Goal: Task Accomplishment & Management: Complete application form

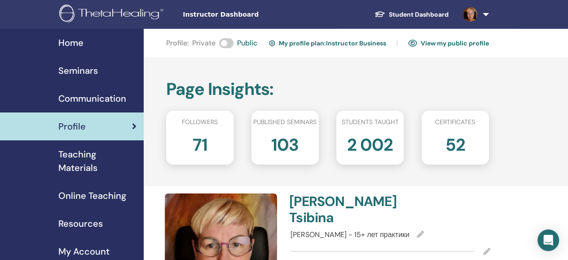
click at [79, 71] on span "Seminars" at bounding box center [78, 70] width 40 height 13
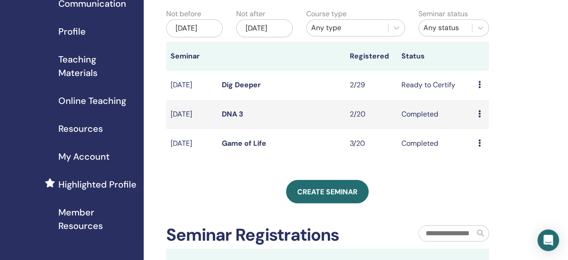
scroll to position [90, 0]
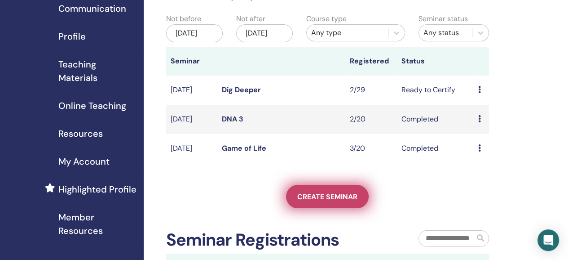
click at [323, 201] on span "Create seminar" at bounding box center [327, 196] width 60 height 9
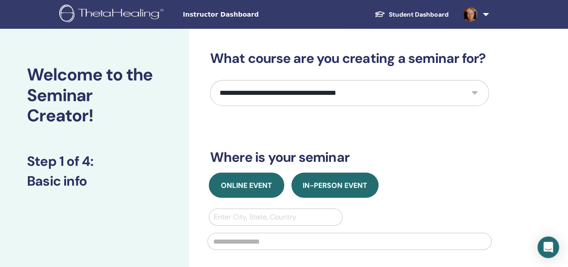
click at [252, 183] on span "Online Event" at bounding box center [246, 185] width 51 height 9
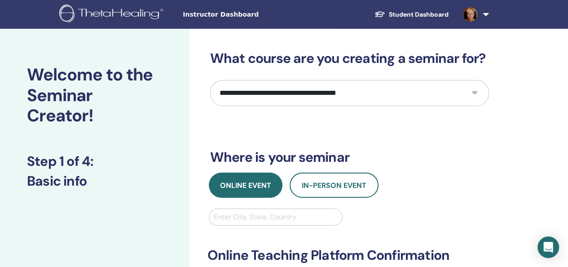
click at [250, 214] on div at bounding box center [276, 217] width 124 height 13
type input "*"
type input "*****"
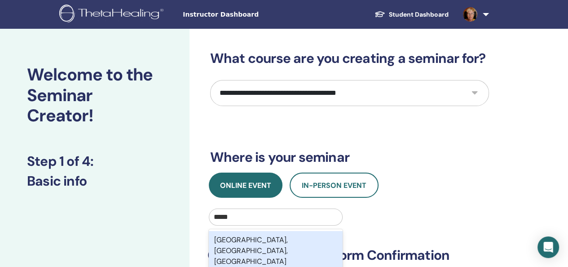
click at [264, 237] on div "Novosibirsk, Novosibirsk Oblast, RUS" at bounding box center [276, 251] width 134 height 40
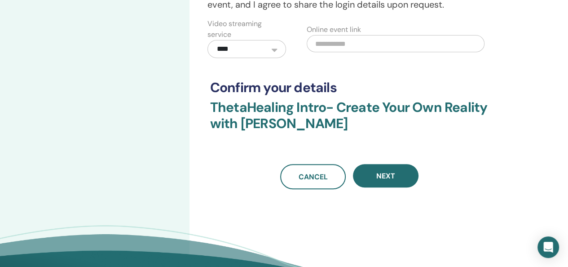
scroll to position [314, 0]
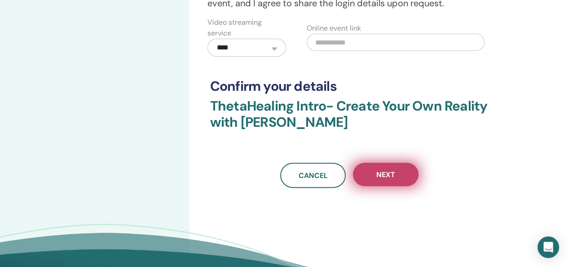
click at [385, 173] on span "Next" at bounding box center [385, 174] width 19 height 9
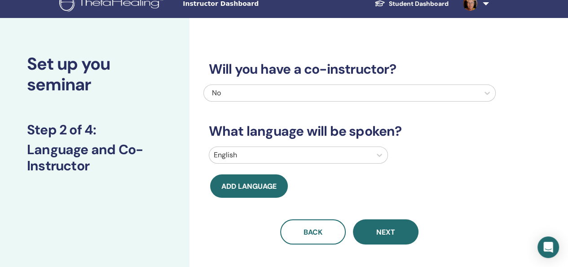
scroll to position [0, 0]
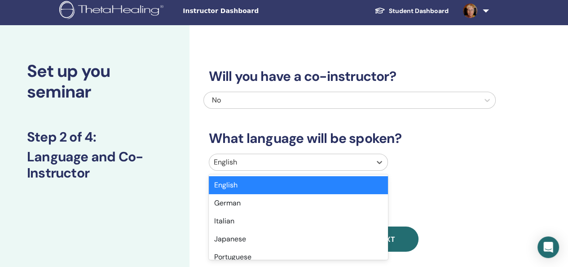
click at [286, 165] on div at bounding box center [290, 162] width 153 height 13
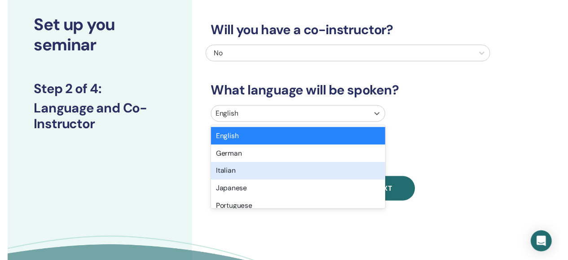
scroll to position [45, 0]
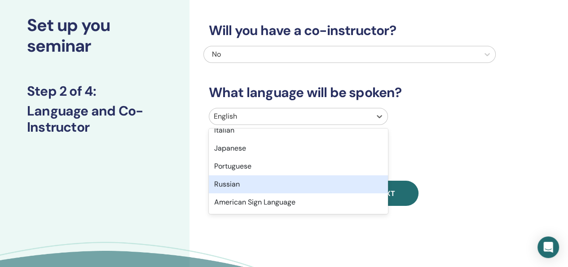
drag, startPoint x: 248, startPoint y: 178, endPoint x: 357, endPoint y: 179, distance: 109.1
click at [248, 179] on div "Russian" at bounding box center [298, 184] width 179 height 18
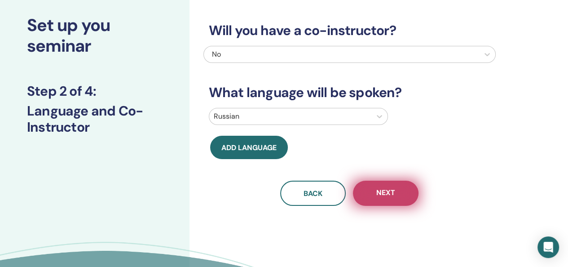
click at [392, 193] on span "Next" at bounding box center [385, 193] width 19 height 11
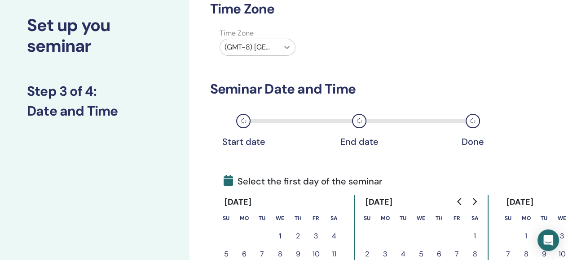
click at [288, 46] on icon at bounding box center [286, 47] width 9 height 9
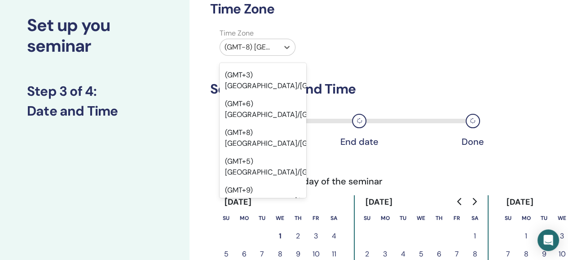
scroll to position [8263, 0]
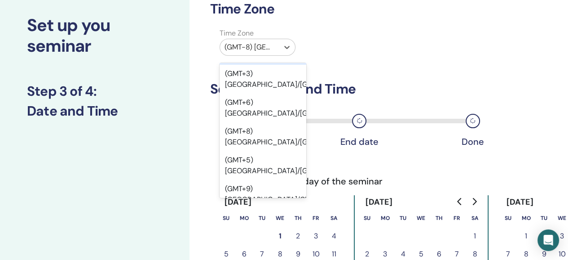
click at [270, 65] on div "(GMT+7) Asia/Barnaul" at bounding box center [263, 56] width 87 height 18
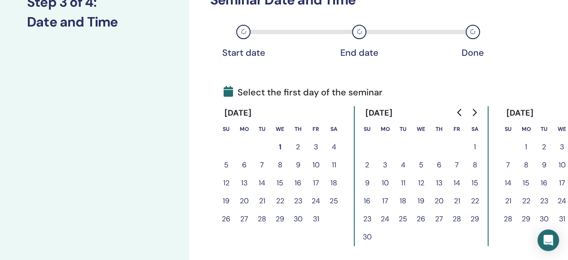
scroll to position [139, 0]
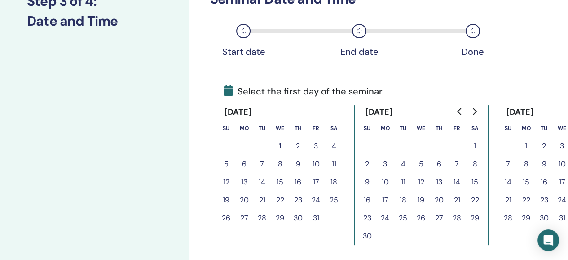
click at [338, 198] on button "25" at bounding box center [334, 200] width 18 height 18
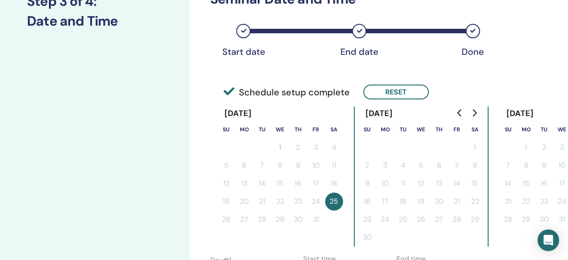
click at [329, 201] on button "25" at bounding box center [334, 201] width 18 height 18
click at [406, 90] on button "Reset" at bounding box center [396, 91] width 66 height 15
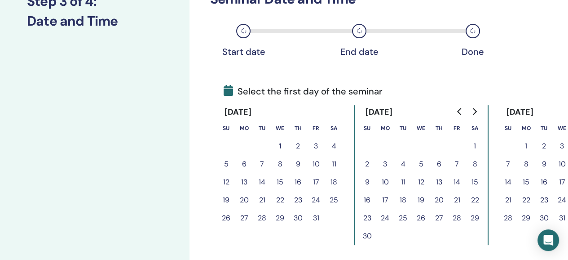
click at [223, 215] on button "26" at bounding box center [226, 218] width 18 height 18
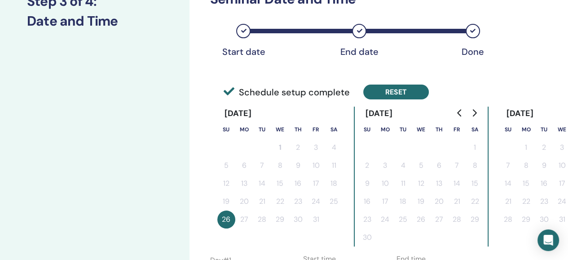
click at [395, 91] on button "Reset" at bounding box center [396, 91] width 66 height 15
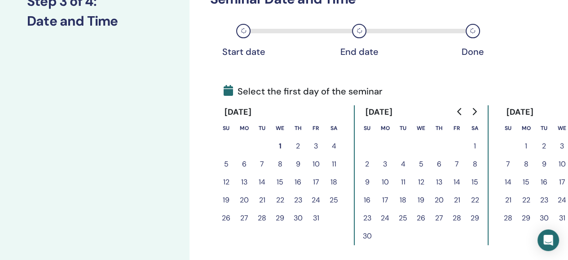
drag, startPoint x: 334, startPoint y: 196, endPoint x: 226, endPoint y: 216, distance: 109.7
click at [226, 216] on tbody "1 2 3 4 5 6 7 8 9 10 11 12 13 14 15 16 17 18 19 20 21 22 23 24 25 26 27 28 29 3…" at bounding box center [280, 182] width 126 height 90
drag, startPoint x: 336, startPoint y: 197, endPoint x: 349, endPoint y: 198, distance: 13.1
click at [349, 198] on div "October 2025 Su Mo Tu We Th Fr Sa 1 2 3 4 5 6 7 8 9 10 11 12 13 14 15 16 17 18 …" at bounding box center [349, 175] width 264 height 140
click at [334, 199] on button "25" at bounding box center [334, 200] width 18 height 18
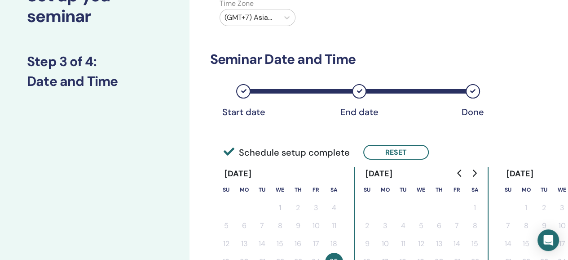
scroll to position [180, 0]
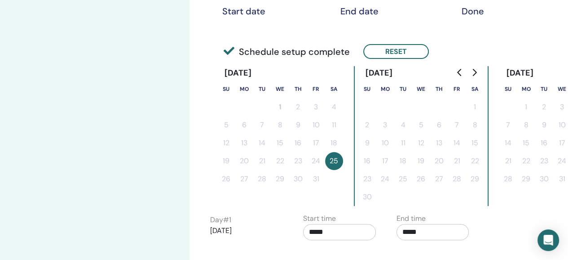
click at [332, 161] on button "25" at bounding box center [334, 161] width 18 height 18
click at [333, 157] on button "25" at bounding box center [334, 161] width 18 height 18
click at [389, 51] on button "Reset" at bounding box center [396, 51] width 66 height 15
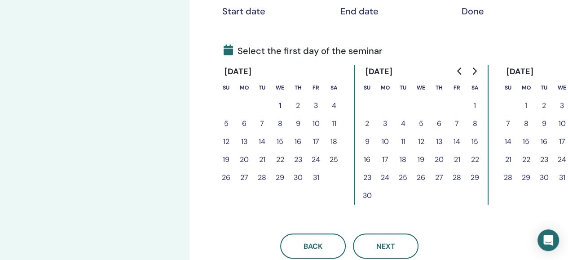
click at [330, 156] on button "25" at bounding box center [334, 159] width 18 height 18
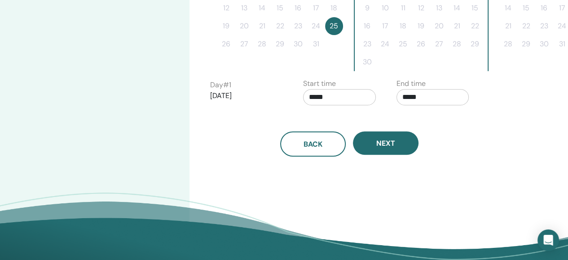
scroll to position [225, 0]
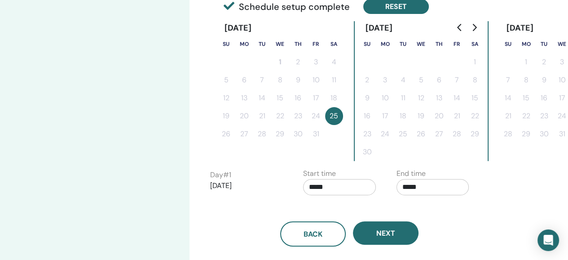
click at [383, 6] on button "Reset" at bounding box center [396, 6] width 66 height 15
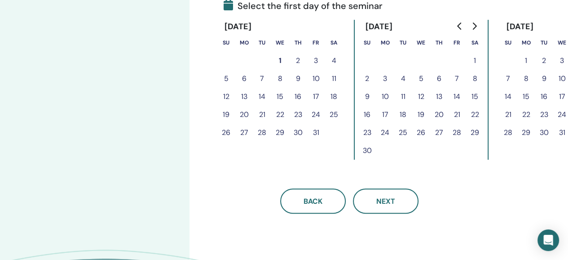
drag, startPoint x: 315, startPoint y: 110, endPoint x: 323, endPoint y: 111, distance: 8.6
click at [314, 110] on button "24" at bounding box center [316, 115] width 18 height 18
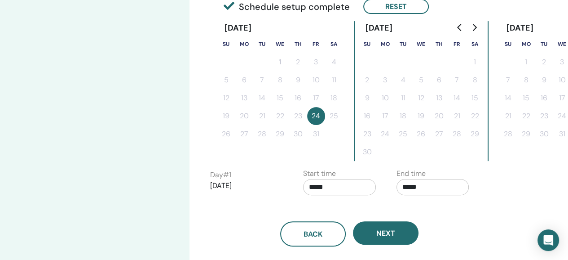
click at [319, 114] on button "24" at bounding box center [316, 116] width 18 height 18
click at [315, 115] on button "24" at bounding box center [316, 116] width 18 height 18
click at [316, 115] on button "24" at bounding box center [316, 116] width 18 height 18
click at [389, 5] on button "Reset" at bounding box center [396, 6] width 66 height 15
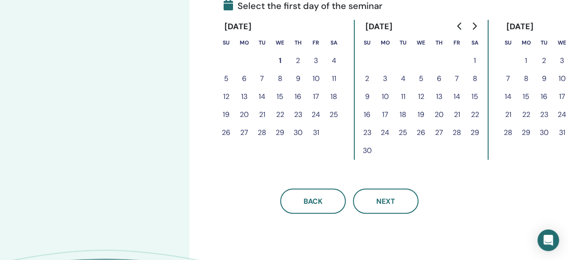
drag, startPoint x: 290, startPoint y: 117, endPoint x: 339, endPoint y: 105, distance: 50.4
click at [339, 106] on tr "19 20 21 22 23 24 25" at bounding box center [280, 115] width 126 height 18
drag, startPoint x: 338, startPoint y: 112, endPoint x: 296, endPoint y: 111, distance: 41.8
click at [294, 112] on tr "19 20 21 22 23 24 25" at bounding box center [280, 115] width 126 height 18
drag, startPoint x: 296, startPoint y: 111, endPoint x: 354, endPoint y: 113, distance: 57.9
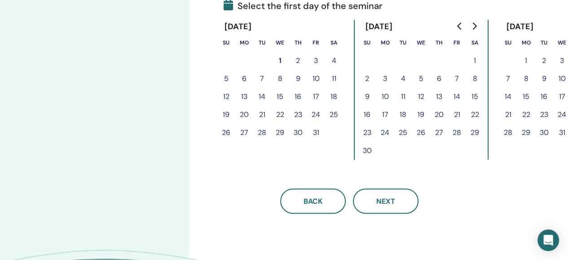
click at [354, 113] on div "October 2025 Su Mo Tu We Th Fr Sa 1 2 3 4 5 6 7 8 9 10 11 12 13 14 15 16 17 18 …" at bounding box center [349, 90] width 264 height 140
click at [340, 26] on div "October 2025" at bounding box center [280, 27] width 126 height 14
click at [459, 23] on icon "Go to previous month" at bounding box center [459, 25] width 7 height 7
click at [476, 112] on button "25" at bounding box center [475, 115] width 18 height 18
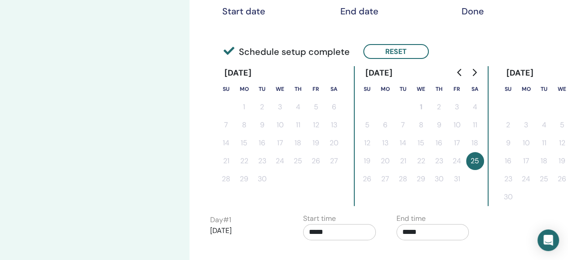
scroll to position [180, 0]
click at [392, 51] on button "Reset" at bounding box center [396, 51] width 66 height 15
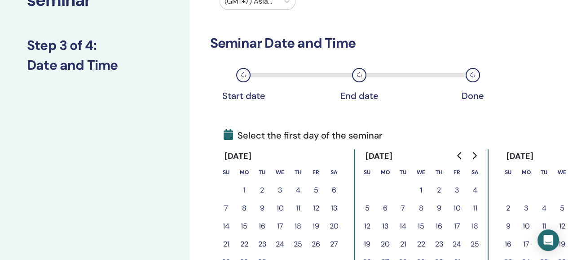
scroll to position [90, 0]
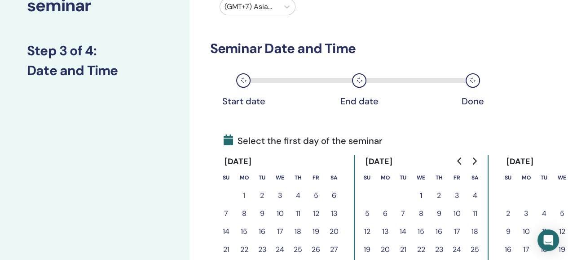
click at [242, 98] on div "Start date" at bounding box center [243, 101] width 45 height 11
click at [236, 97] on div "Start date" at bounding box center [243, 101] width 45 height 11
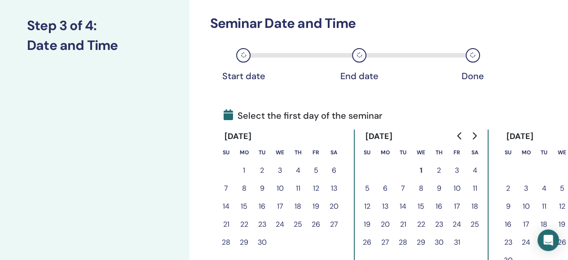
scroll to position [135, 0]
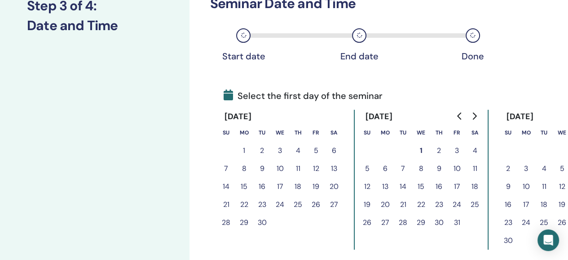
click at [478, 203] on button "25" at bounding box center [475, 204] width 18 height 18
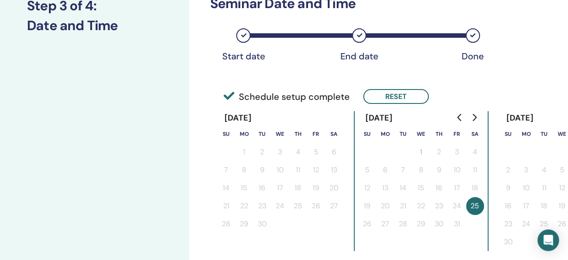
click at [358, 35] on icon at bounding box center [359, 35] width 5 height 5
click at [467, 36] on div "Done" at bounding box center [473, 35] width 14 height 14
click at [470, 36] on icon at bounding box center [472, 35] width 5 height 5
drag, startPoint x: 470, startPoint y: 36, endPoint x: 353, endPoint y: 31, distance: 117.8
click at [320, 31] on div "Start date End date Done" at bounding box center [349, 43] width 279 height 48
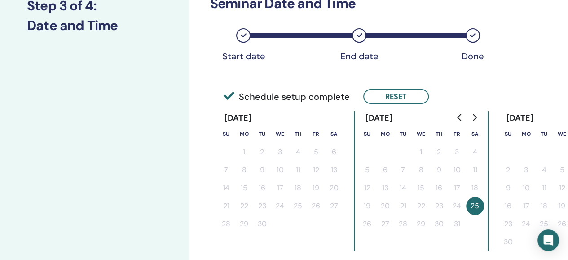
click at [365, 32] on div "End date" at bounding box center [359, 35] width 14 height 14
click at [239, 35] on div "Start date" at bounding box center [243, 35] width 14 height 14
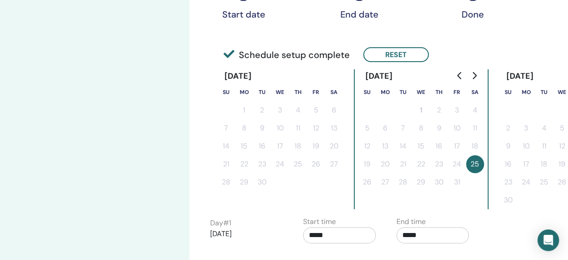
scroll to position [180, 0]
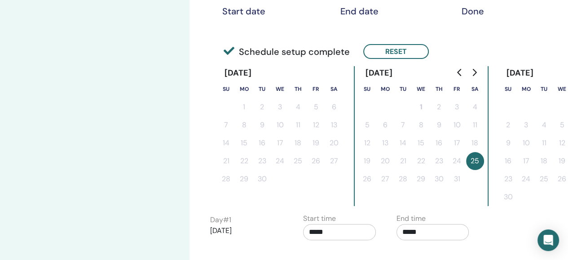
click at [474, 160] on button "25" at bounding box center [475, 161] width 18 height 18
click at [458, 70] on icon "Go to previous month" at bounding box center [459, 72] width 4 height 7
click at [476, 71] on icon "Go to next month" at bounding box center [474, 72] width 7 height 7
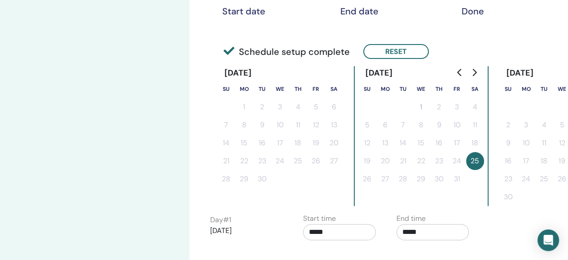
click at [476, 71] on icon "Go to next month" at bounding box center [474, 72] width 7 height 7
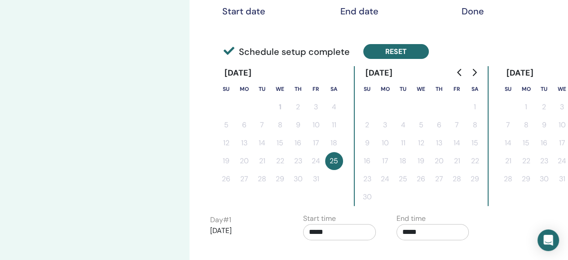
click at [393, 52] on button "Reset" at bounding box center [396, 51] width 66 height 15
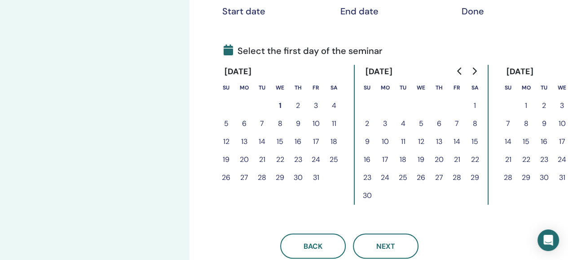
drag, startPoint x: 313, startPoint y: 157, endPoint x: 342, endPoint y: 159, distance: 29.7
click at [342, 159] on tr "19 20 21 22 23 24 25" at bounding box center [280, 159] width 126 height 18
drag, startPoint x: 313, startPoint y: 159, endPoint x: 339, endPoint y: 164, distance: 26.7
click at [338, 164] on tr "19 20 21 22 23 24 25" at bounding box center [280, 159] width 126 height 18
drag, startPoint x: 223, startPoint y: 187, endPoint x: 218, endPoint y: 187, distance: 5.4
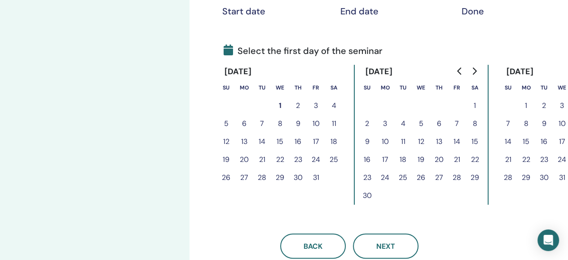
click at [218, 187] on div "October 2025 Su Mo Tu We Th Fr Sa 1 2 3 4 5 6 7 8 9 10 11 12 13 14 15 16 17 18 …" at bounding box center [280, 135] width 126 height 140
drag, startPoint x: 231, startPoint y: 182, endPoint x: 219, endPoint y: 172, distance: 16.6
click at [219, 172] on button "26" at bounding box center [226, 177] width 18 height 18
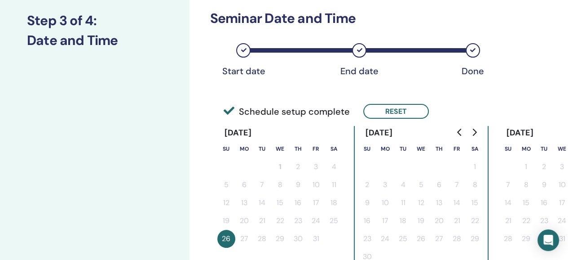
scroll to position [0, 0]
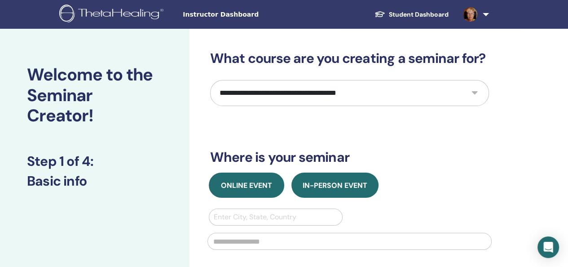
click at [240, 183] on span "Online Event" at bounding box center [246, 185] width 51 height 9
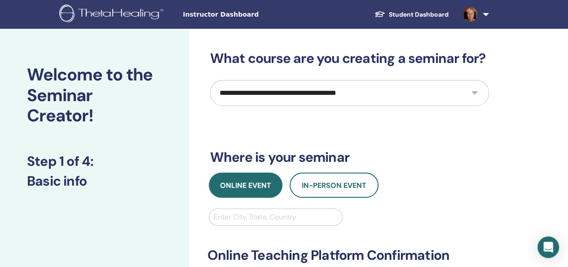
click at [399, 91] on select "**********" at bounding box center [349, 93] width 279 height 26
select select "****"
click at [210, 80] on select "**********" at bounding box center [349, 93] width 279 height 26
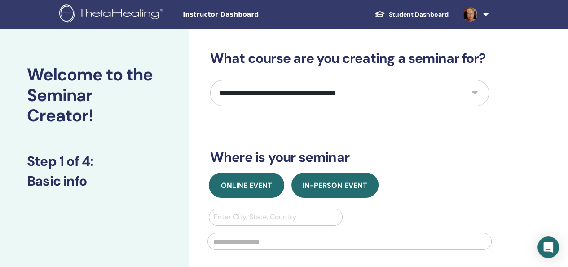
click at [235, 182] on span "Online Event" at bounding box center [246, 185] width 51 height 9
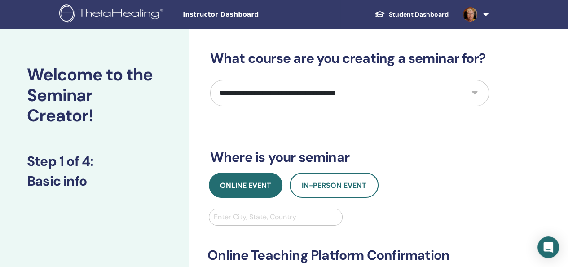
click at [250, 216] on div at bounding box center [276, 217] width 124 height 13
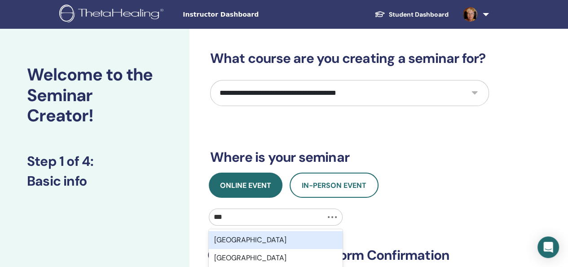
type input "****"
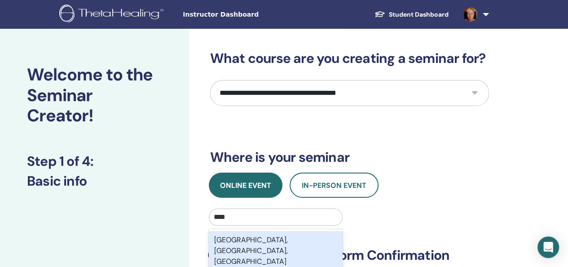
click at [268, 239] on div "Novosibirsk, Novosibirsk Oblast, RUS" at bounding box center [276, 251] width 134 height 40
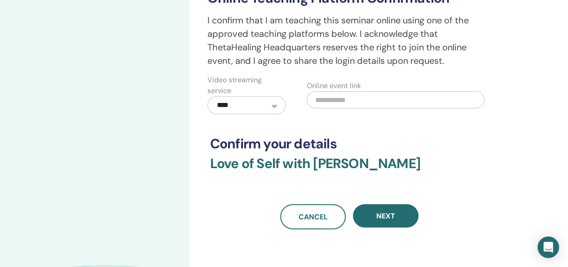
scroll to position [314, 0]
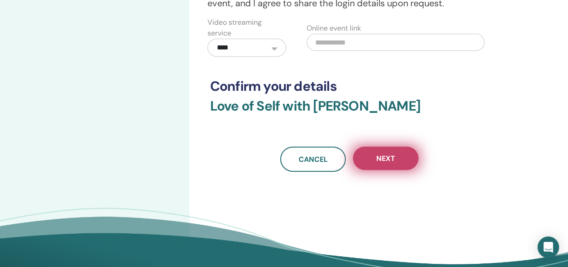
click at [392, 155] on span "Next" at bounding box center [385, 158] width 19 height 9
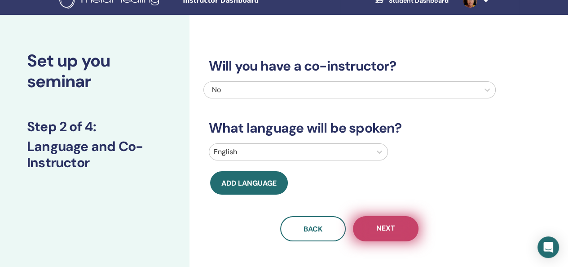
scroll to position [0, 0]
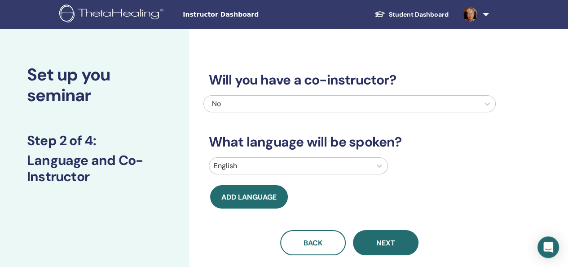
click at [282, 165] on div at bounding box center [290, 165] width 153 height 13
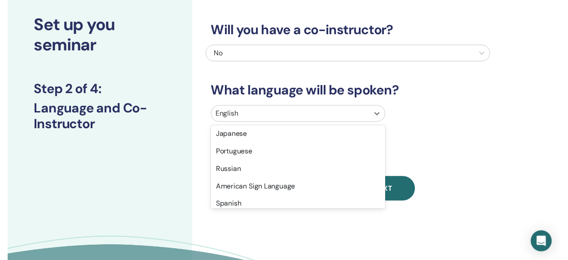
scroll to position [90, 0]
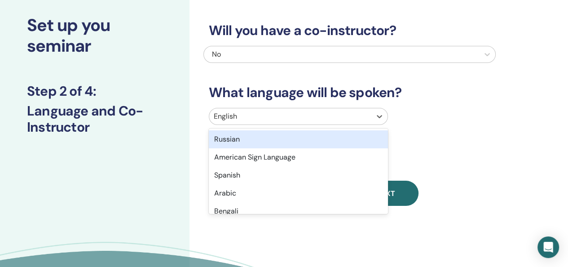
drag, startPoint x: 233, startPoint y: 137, endPoint x: 311, endPoint y: 136, distance: 77.7
click at [234, 136] on div "Russian" at bounding box center [298, 139] width 179 height 18
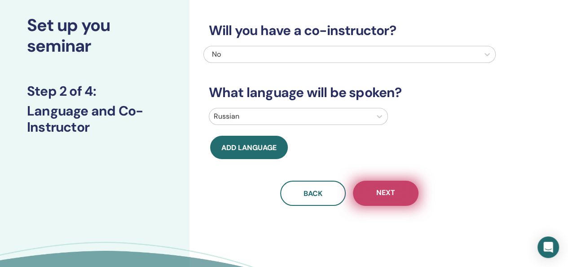
click at [389, 188] on span "Next" at bounding box center [385, 193] width 19 height 11
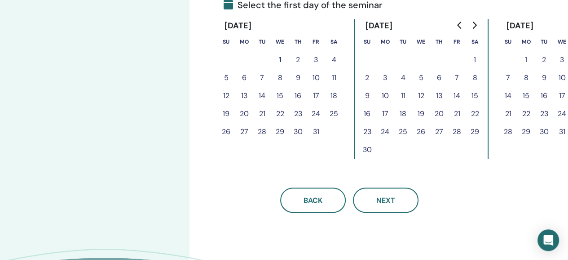
scroll to position [229, 0]
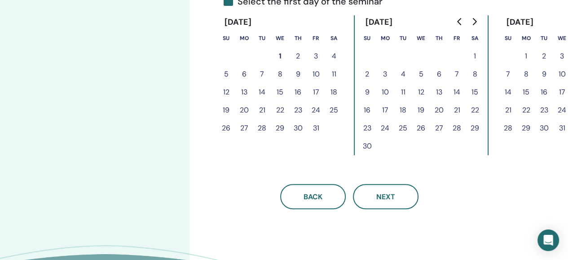
click at [332, 112] on button "25" at bounding box center [334, 110] width 18 height 18
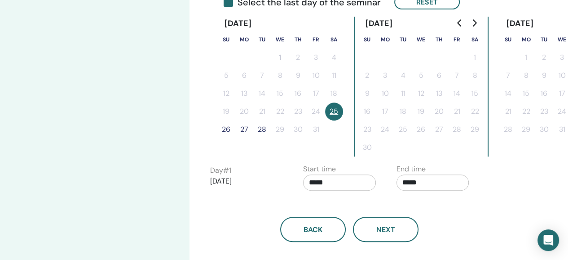
click at [229, 128] on button "26" at bounding box center [226, 129] width 18 height 18
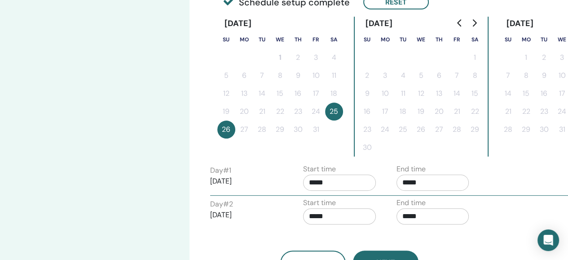
click at [320, 181] on input "*****" at bounding box center [339, 182] width 73 height 16
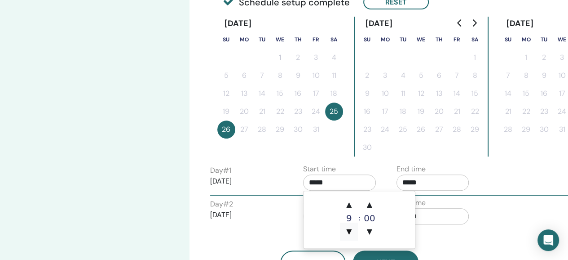
click at [350, 232] on span "▼" at bounding box center [349, 231] width 18 height 18
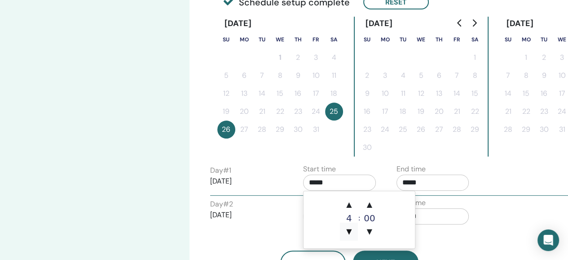
click at [350, 232] on span "▼" at bounding box center [349, 231] width 18 height 18
click at [350, 207] on span "▲" at bounding box center [349, 204] width 18 height 18
click at [350, 205] on span "▲" at bounding box center [349, 204] width 18 height 18
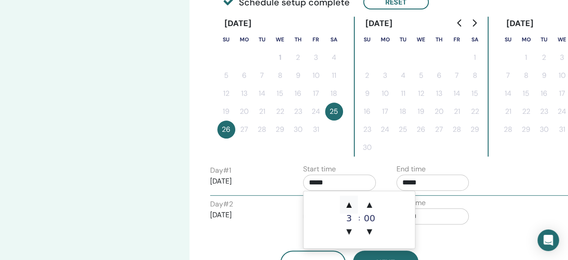
click at [350, 203] on span "▲" at bounding box center [349, 204] width 18 height 18
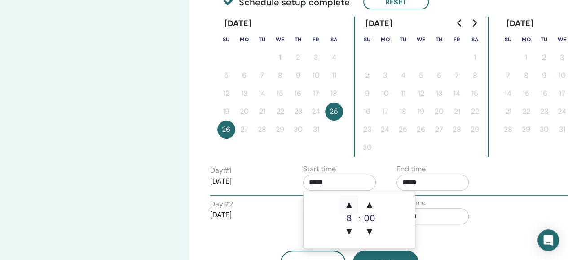
click at [350, 203] on span "▲" at bounding box center [349, 204] width 18 height 18
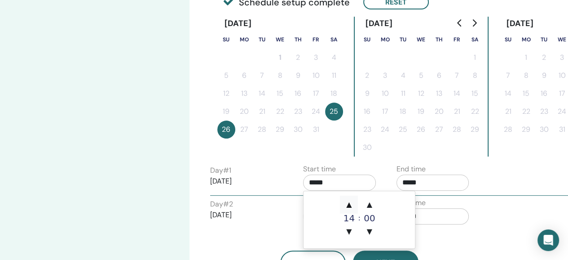
click at [350, 203] on span "▲" at bounding box center [349, 204] width 18 height 18
type input "*****"
click at [350, 203] on span "▲" at bounding box center [349, 204] width 18 height 18
click at [348, 232] on span "▼" at bounding box center [349, 231] width 18 height 18
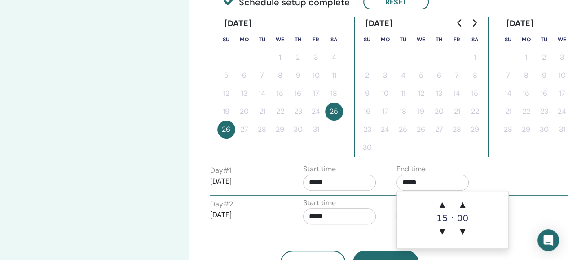
click at [413, 177] on input "*****" at bounding box center [433, 182] width 73 height 16
click at [442, 231] on span "▼" at bounding box center [442, 231] width 18 height 18
click at [444, 203] on span "▲" at bounding box center [442, 204] width 18 height 18
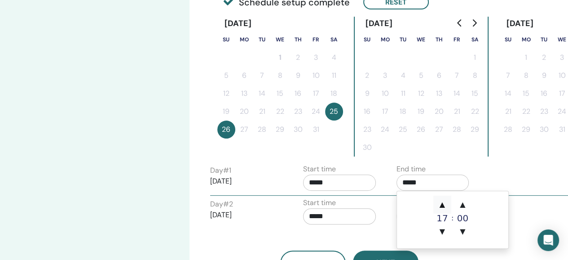
click at [444, 203] on span "▲" at bounding box center [442, 204] width 18 height 18
type input "*****"
click at [523, 173] on div "Day # 1 2025/10/25 Start time ***** End time *****" at bounding box center [389, 178] width 373 height 31
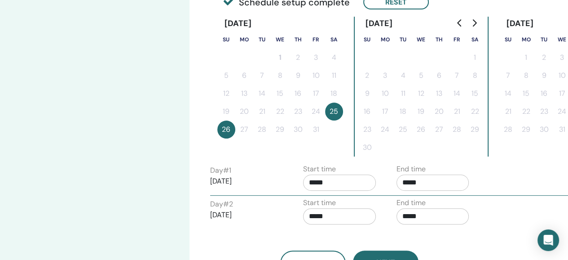
click at [336, 212] on input "*****" at bounding box center [339, 216] width 73 height 16
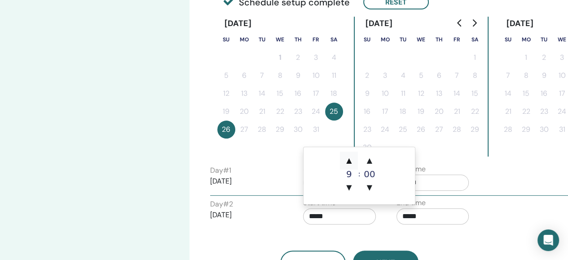
click at [351, 160] on span "▲" at bounding box center [349, 160] width 18 height 18
type input "*****"
click at [421, 215] on input "*****" at bounding box center [433, 216] width 73 height 16
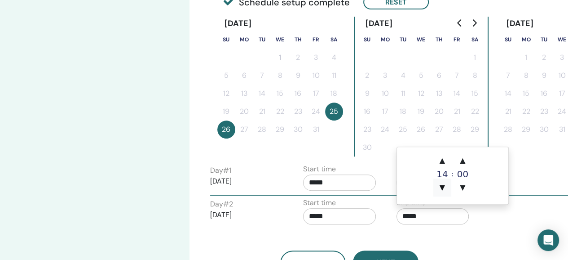
click at [442, 187] on span "▼" at bounding box center [442, 187] width 18 height 18
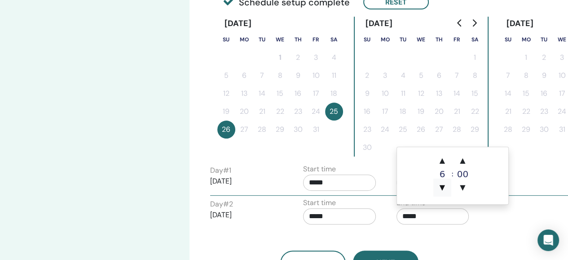
click at [442, 187] on span "▼" at bounding box center [442, 187] width 18 height 18
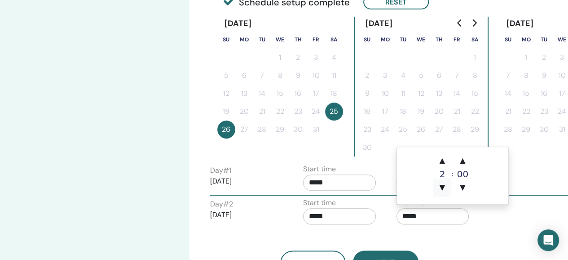
click at [442, 187] on span "▼" at bounding box center [442, 187] width 18 height 18
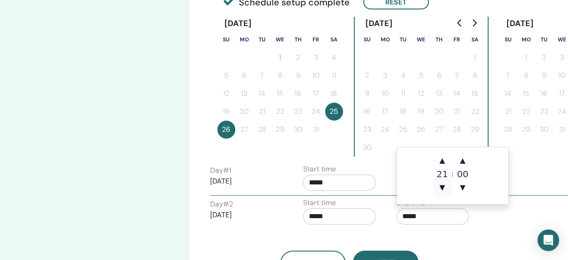
click at [442, 187] on span "▼" at bounding box center [442, 187] width 18 height 18
type input "*****"
click at [312, 214] on input "*****" at bounding box center [339, 216] width 73 height 16
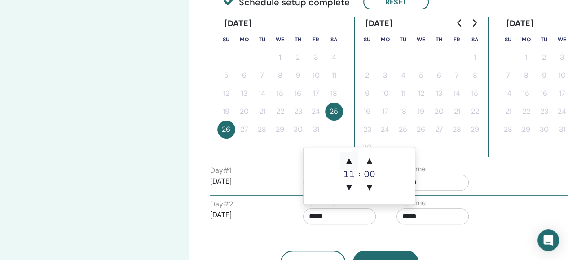
click at [349, 162] on span "▲" at bounding box center [349, 160] width 18 height 18
type input "*****"
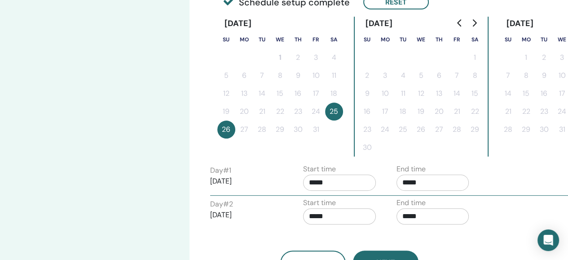
click at [509, 224] on div "Day # 2 2025/10/26 Start time ***** End time *****" at bounding box center [389, 212] width 373 height 31
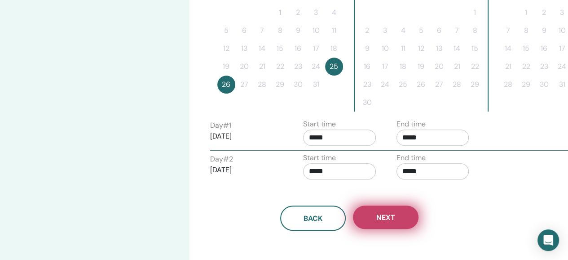
click at [383, 216] on span "Next" at bounding box center [385, 216] width 19 height 9
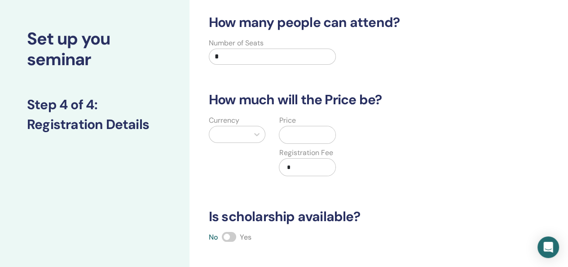
scroll to position [0, 0]
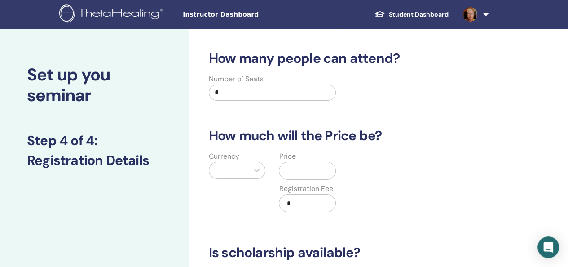
click at [262, 93] on input "*" at bounding box center [273, 92] width 128 height 16
type input "**"
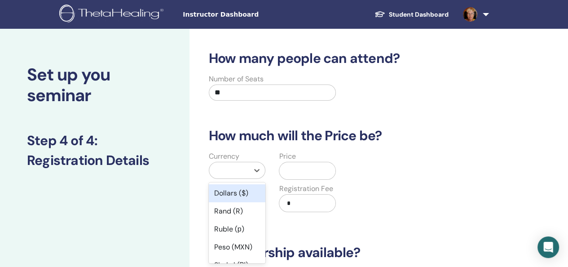
click at [239, 173] on div at bounding box center [229, 170] width 31 height 13
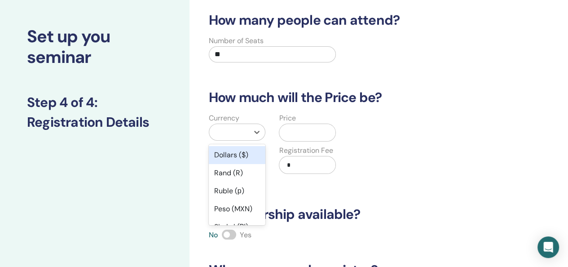
scroll to position [54, 0]
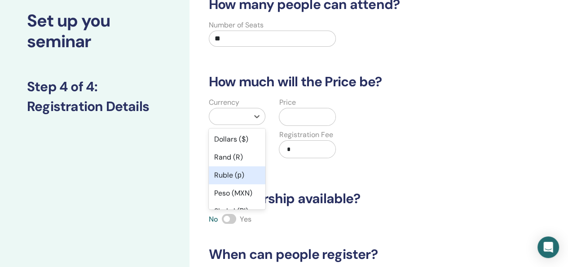
click at [228, 176] on div "Ruble (р)" at bounding box center [237, 175] width 57 height 18
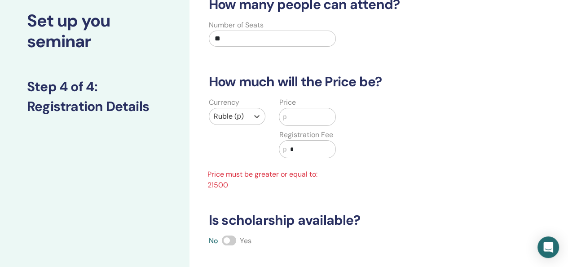
click at [301, 112] on input "text" at bounding box center [310, 116] width 49 height 17
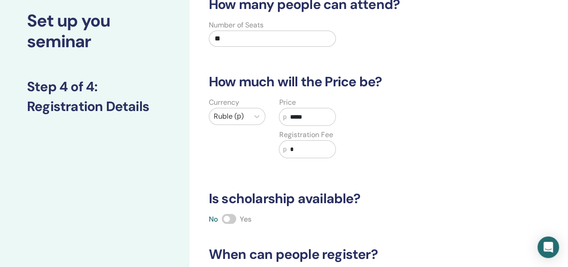
type input "*****"
drag, startPoint x: 529, startPoint y: 151, endPoint x: 533, endPoint y: 148, distance: 5.4
click at [531, 152] on div "How many people can attend? Number of Seats ** How much will the Price be? Curr…" at bounding box center [378, 228] width 379 height 506
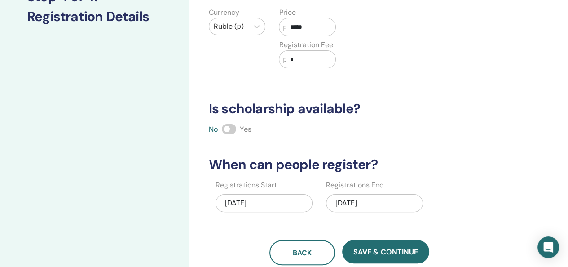
click at [228, 129] on span at bounding box center [229, 129] width 14 height 10
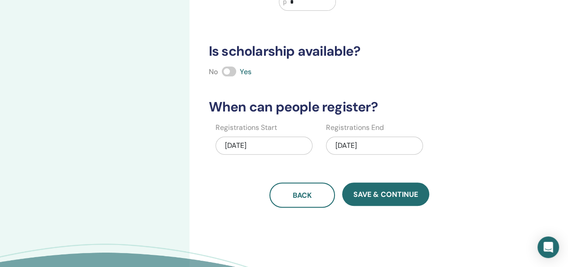
scroll to position [234, 0]
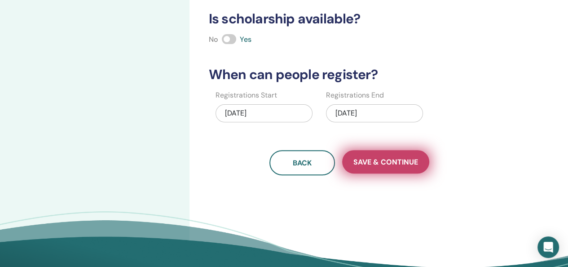
click at [396, 157] on span "Save & Continue" at bounding box center [385, 161] width 65 height 9
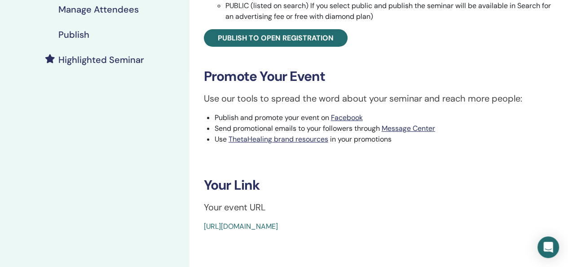
scroll to position [225, 0]
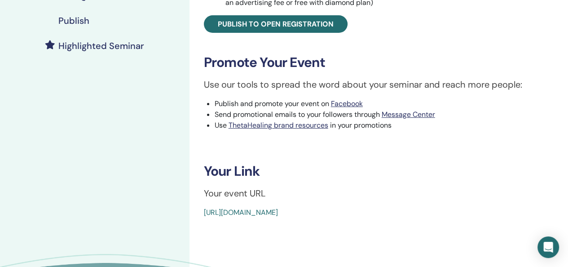
click at [278, 212] on link "https://www.thetahealing.com/seminar-378987-details.html" at bounding box center [241, 211] width 74 height 9
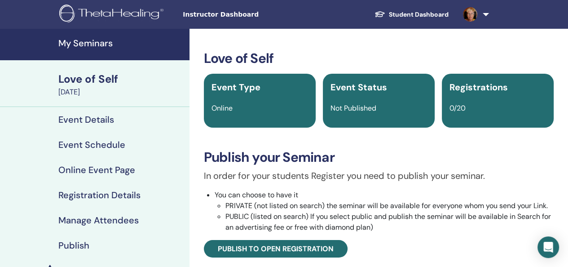
click at [101, 118] on h4 "Event Details" at bounding box center [86, 119] width 56 height 11
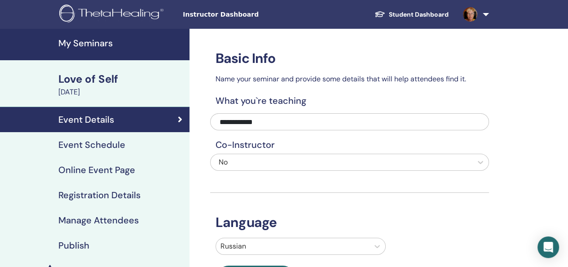
click at [101, 146] on h4 "Event Schedule" at bounding box center [91, 144] width 67 height 11
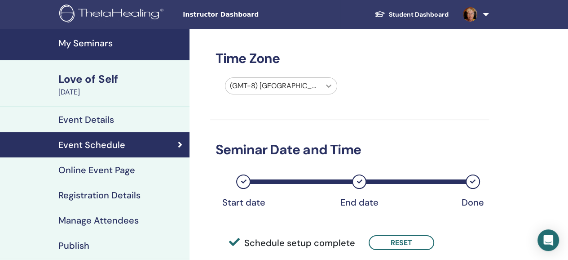
click at [330, 86] on icon at bounding box center [328, 85] width 5 height 3
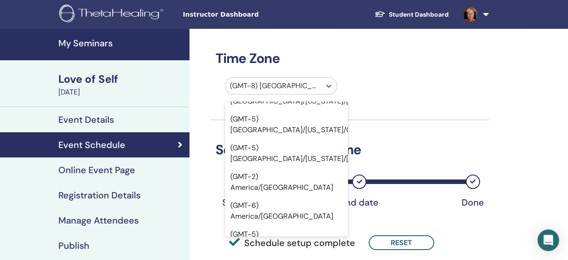
scroll to position [5695, 0]
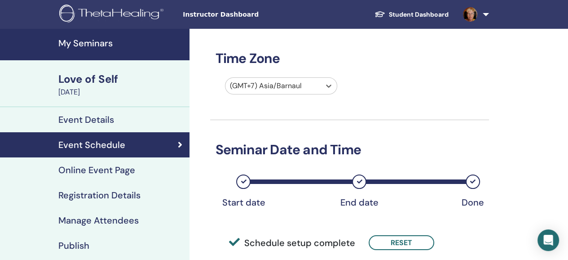
scroll to position [269, 0]
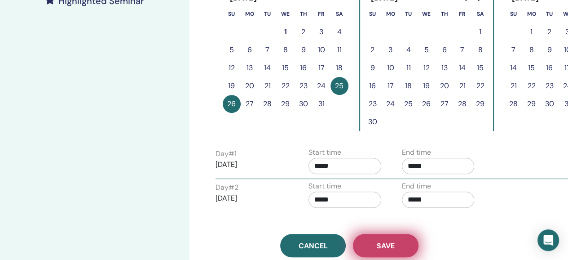
click at [388, 242] on span "Save" at bounding box center [386, 245] width 18 height 9
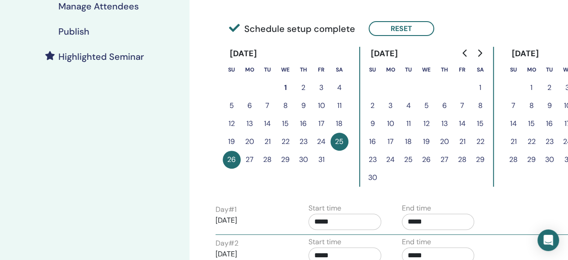
scroll to position [393, 0]
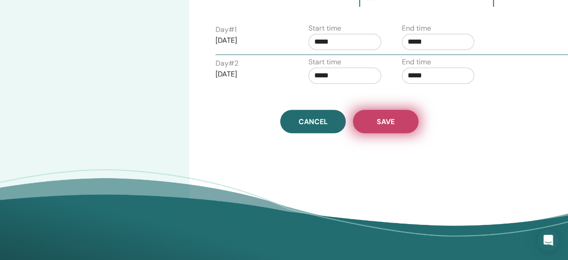
click at [382, 119] on span "Save" at bounding box center [386, 121] width 18 height 9
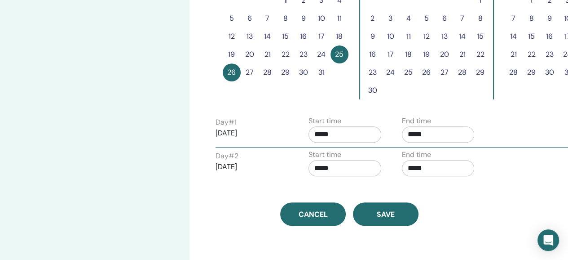
scroll to position [393, 0]
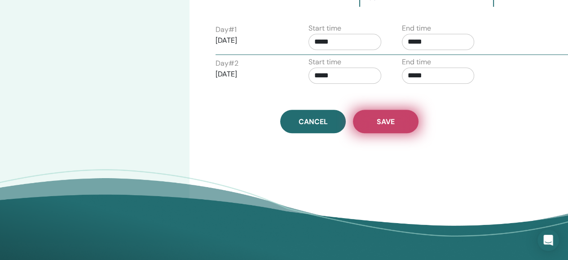
click at [392, 119] on span "Save" at bounding box center [386, 121] width 18 height 9
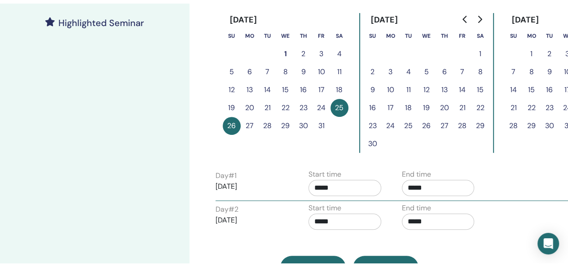
scroll to position [169, 0]
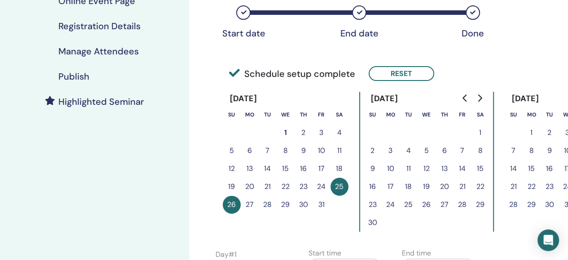
click at [72, 75] on h4 "Publish" at bounding box center [73, 76] width 31 height 11
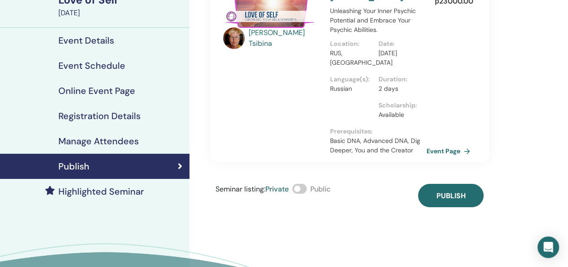
scroll to position [79, 0]
click at [440, 150] on link "Event Page" at bounding box center [451, 150] width 47 height 13
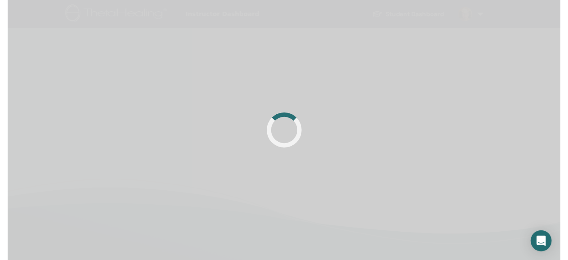
scroll to position [79, 0]
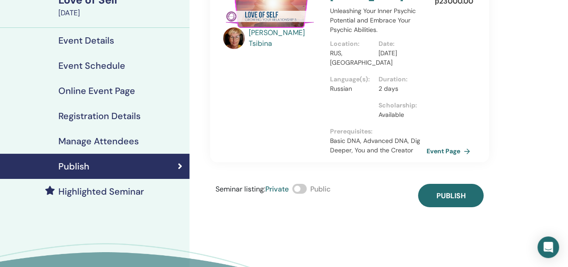
click at [88, 61] on h4 "Event Schedule" at bounding box center [91, 65] width 67 height 11
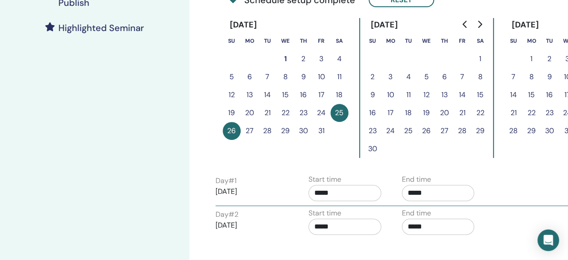
scroll to position [359, 0]
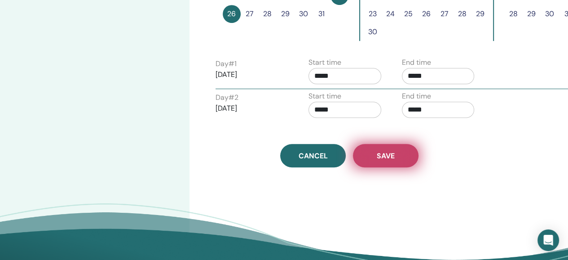
click at [395, 157] on button "Save" at bounding box center [386, 155] width 66 height 23
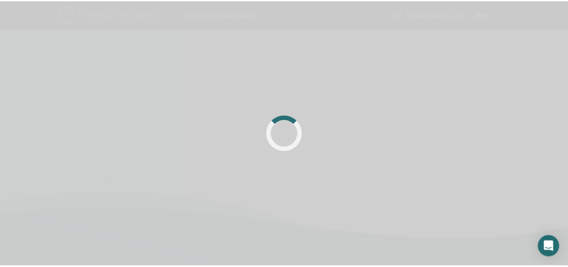
scroll to position [214, 0]
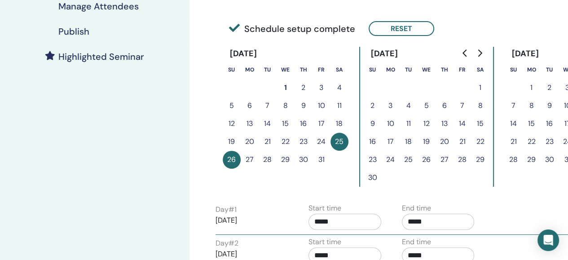
click at [72, 28] on h4 "Publish" at bounding box center [73, 31] width 31 height 11
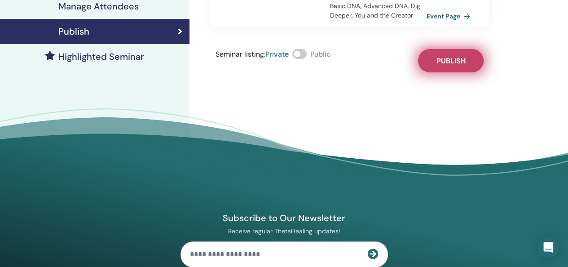
click at [451, 59] on span "Publish" at bounding box center [450, 60] width 29 height 9
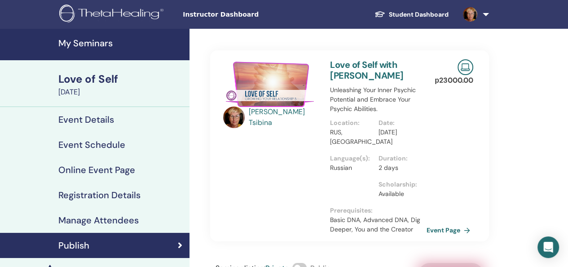
click at [84, 40] on h4 "My Seminars" at bounding box center [121, 43] width 126 height 11
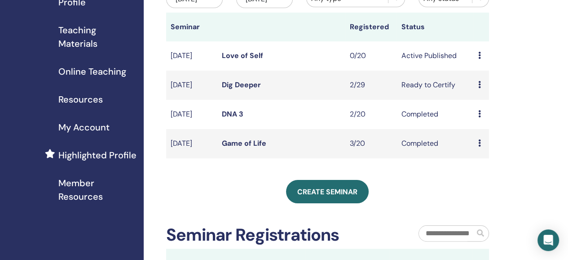
scroll to position [45, 0]
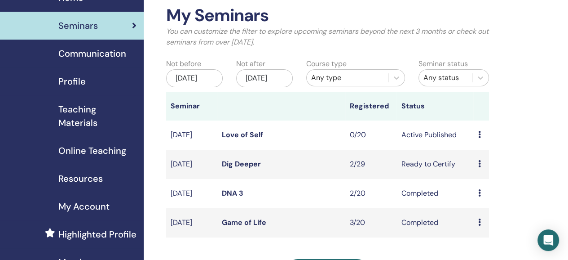
click at [232, 139] on link "Love of Self" at bounding box center [242, 134] width 41 height 9
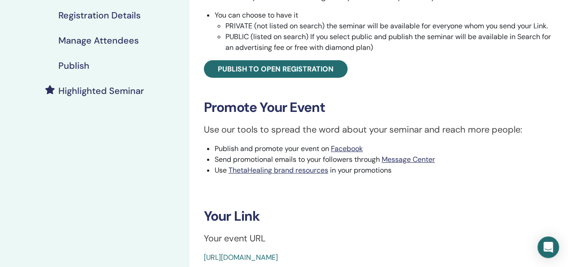
scroll to position [314, 0]
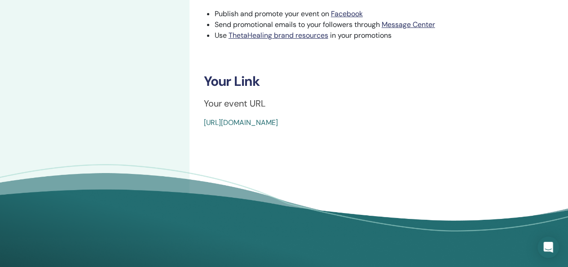
click at [262, 122] on link "[URL][DOMAIN_NAME]" at bounding box center [241, 122] width 74 height 9
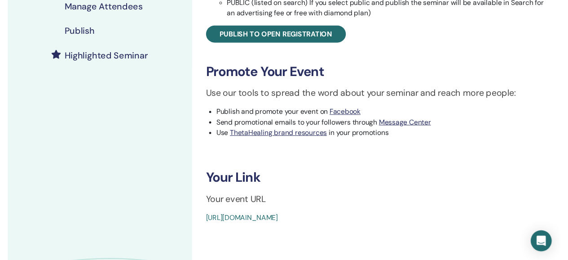
scroll to position [34, 0]
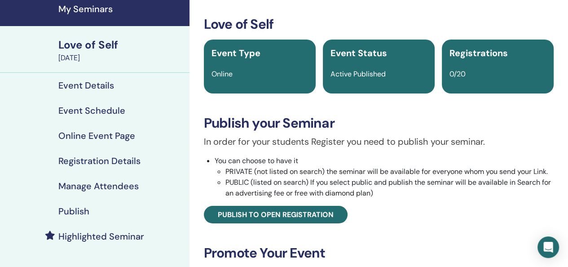
click at [99, 111] on h4 "Event Schedule" at bounding box center [91, 110] width 67 height 11
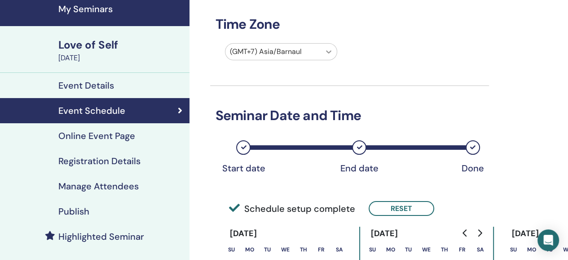
click at [327, 50] on icon at bounding box center [328, 51] width 9 height 9
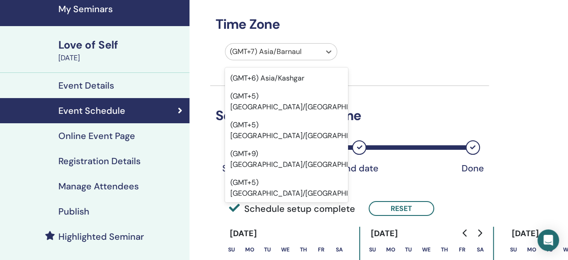
scroll to position [8814, 0]
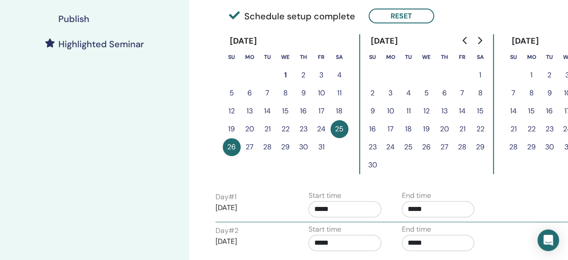
scroll to position [304, 0]
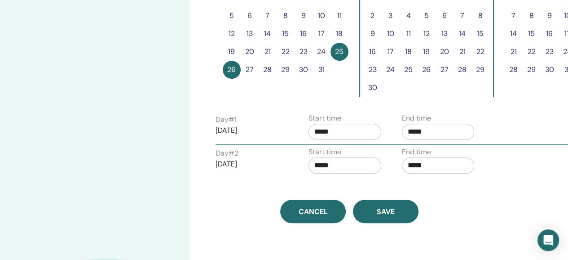
click at [323, 128] on input "*****" at bounding box center [344, 131] width 73 height 16
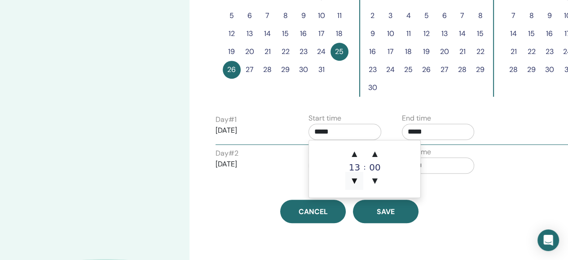
click at [356, 178] on span "▼" at bounding box center [354, 181] width 18 height 18
type input "*****"
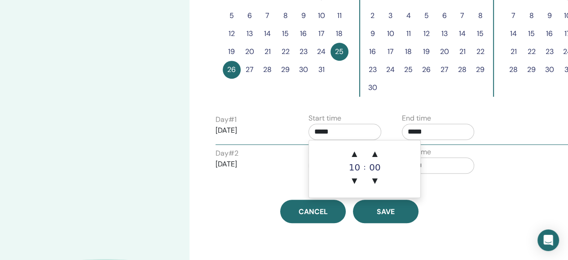
click at [420, 127] on input "*****" at bounding box center [438, 131] width 73 height 16
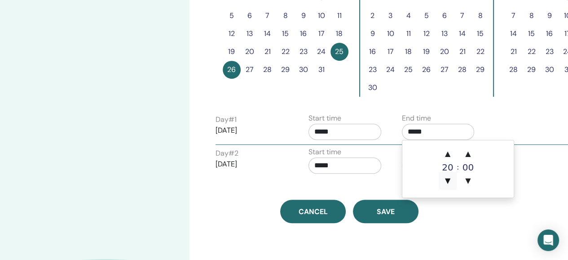
click at [449, 178] on span "▼" at bounding box center [448, 181] width 18 height 18
click at [447, 179] on span "▼" at bounding box center [448, 181] width 18 height 18
type input "*****"
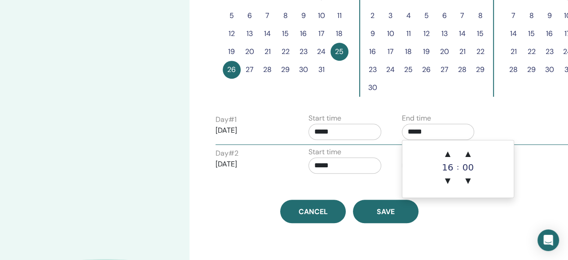
click at [334, 163] on input "*****" at bounding box center [344, 165] width 73 height 16
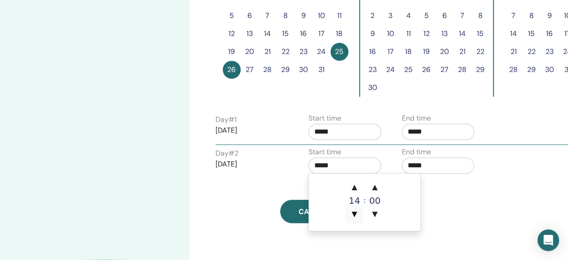
click at [354, 212] on span "▼" at bounding box center [354, 214] width 18 height 18
type input "*****"
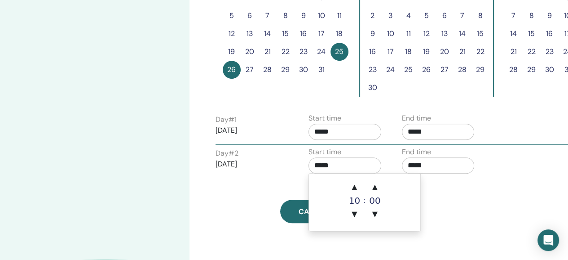
click at [419, 163] on input "*****" at bounding box center [438, 165] width 73 height 16
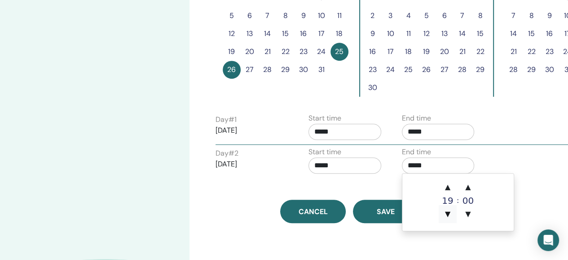
click at [447, 215] on span "▼" at bounding box center [448, 214] width 18 height 18
type input "*****"
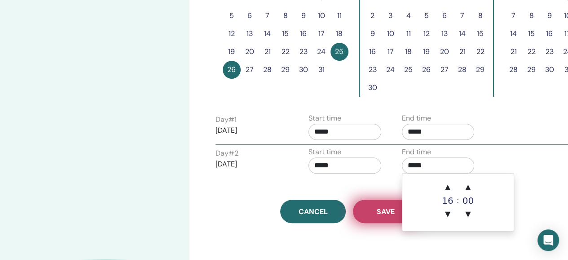
click at [389, 207] on span "Save" at bounding box center [386, 211] width 18 height 9
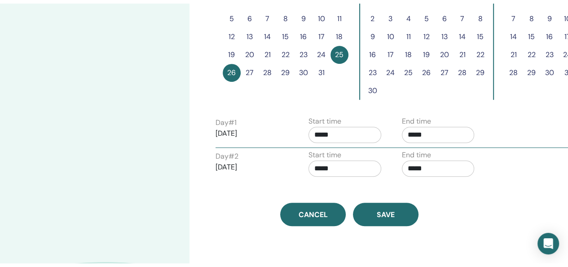
scroll to position [214, 0]
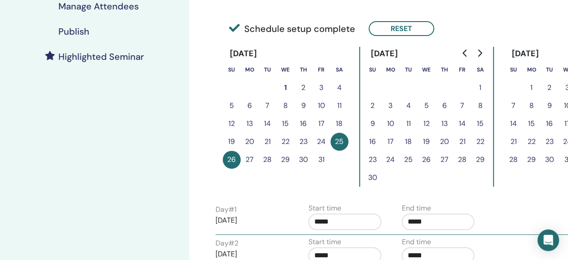
click at [74, 34] on h4 "Publish" at bounding box center [73, 31] width 31 height 11
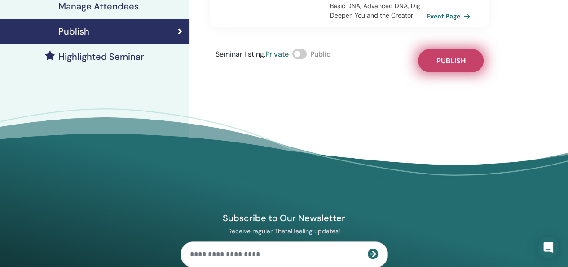
click at [457, 62] on span "Publish" at bounding box center [450, 60] width 29 height 9
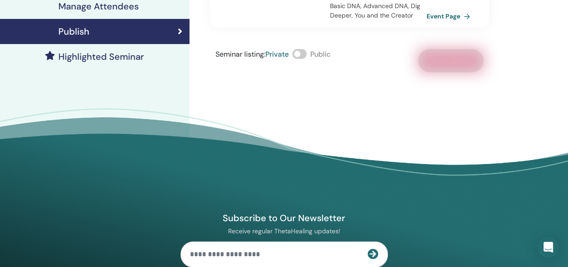
click at [304, 51] on span at bounding box center [299, 54] width 14 height 10
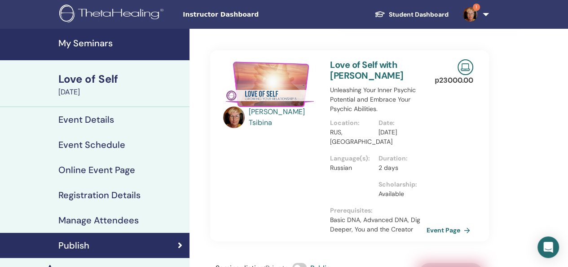
click at [85, 43] on h4 "My Seminars" at bounding box center [121, 43] width 126 height 11
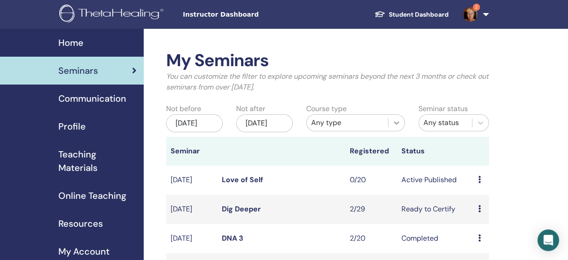
click at [397, 121] on icon at bounding box center [396, 122] width 9 height 9
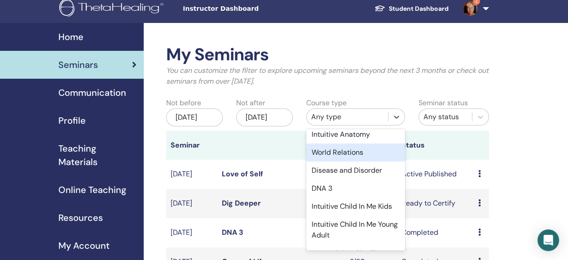
scroll to position [184, 0]
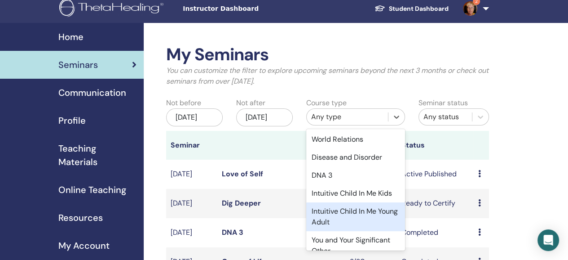
click at [353, 227] on div "Intuitive Child In Me Young Adult" at bounding box center [355, 216] width 99 height 29
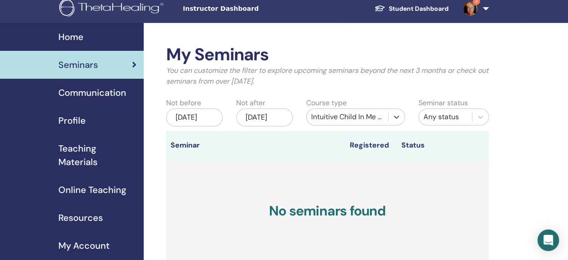
scroll to position [0, 0]
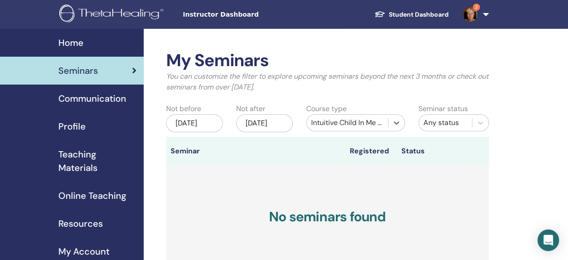
click at [473, 8] on span "2" at bounding box center [476, 7] width 7 height 7
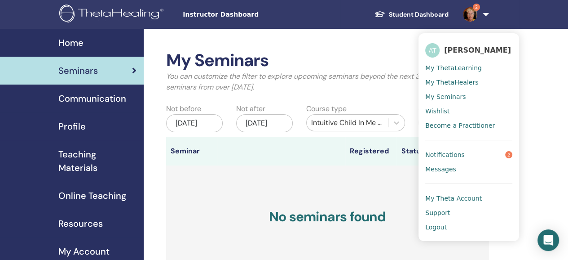
click at [449, 154] on span "Notifications" at bounding box center [445, 154] width 40 height 8
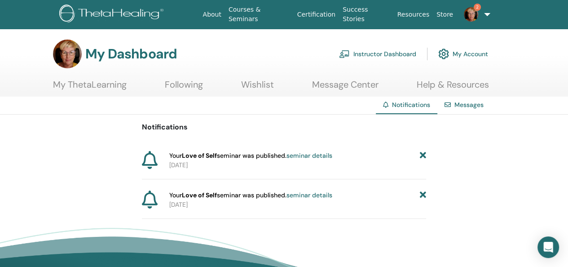
click at [423, 155] on icon at bounding box center [423, 155] width 6 height 9
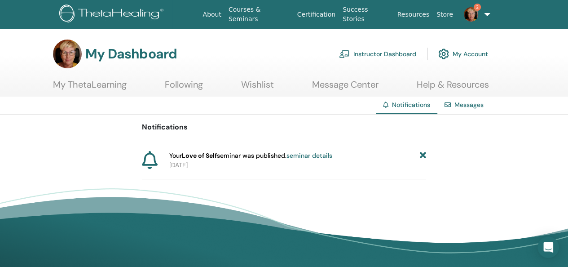
click at [423, 155] on icon at bounding box center [423, 155] width 6 height 9
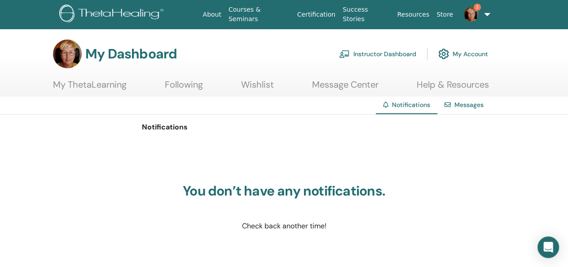
click at [361, 44] on link "Instructor Dashboard" at bounding box center [377, 54] width 77 height 20
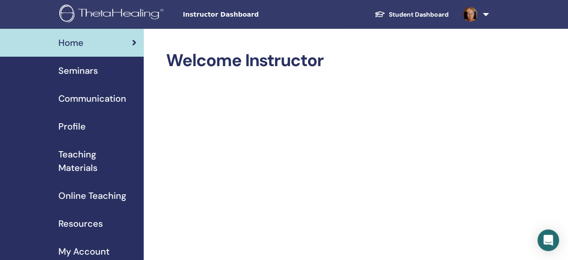
click at [72, 124] on span "Profile" at bounding box center [71, 125] width 27 height 13
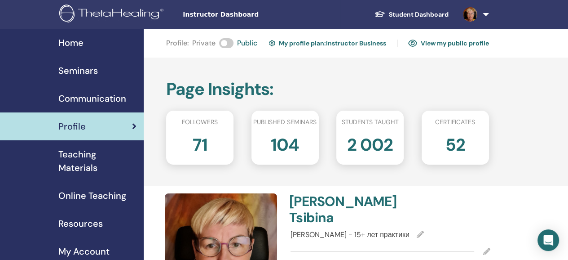
click at [448, 44] on link "View my public profile" at bounding box center [448, 43] width 81 height 14
